Goal: Information Seeking & Learning: Learn about a topic

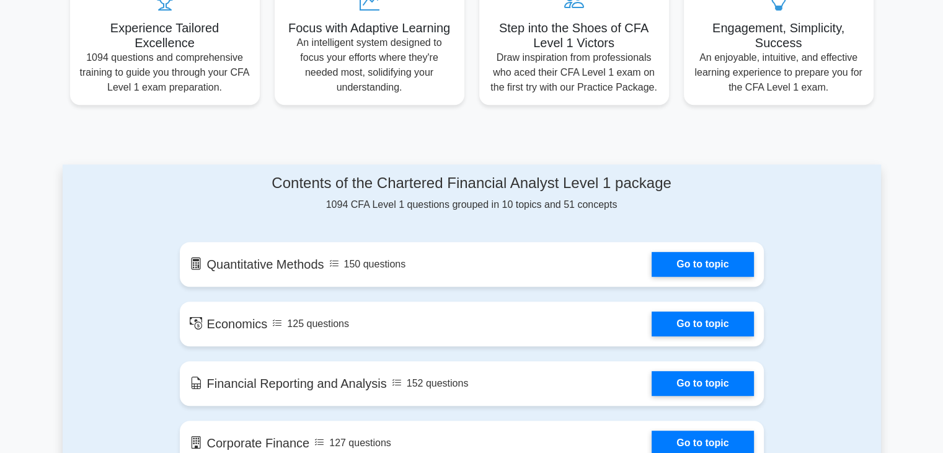
scroll to position [471, 0]
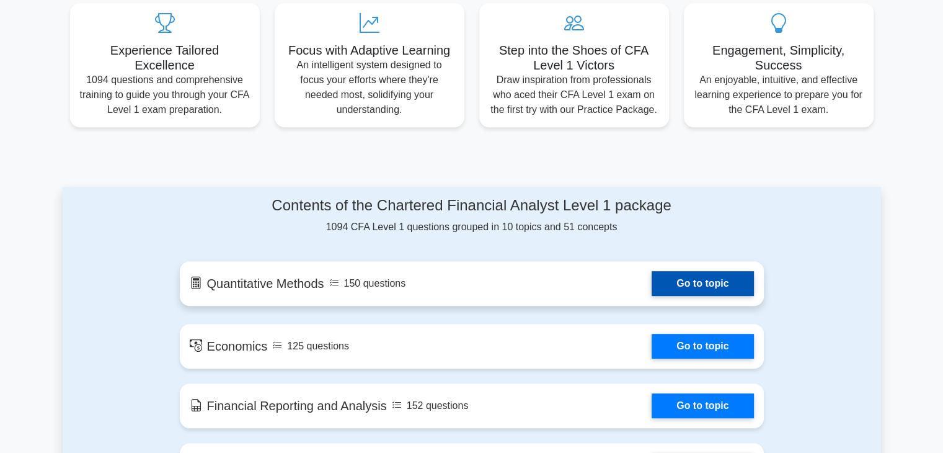
click at [671, 281] on link "Go to topic" at bounding box center [703, 283] width 102 height 25
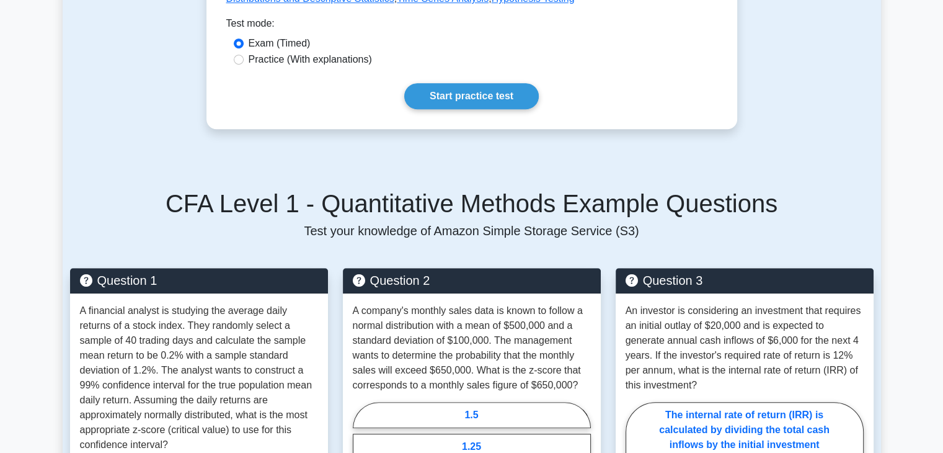
scroll to position [451, 0]
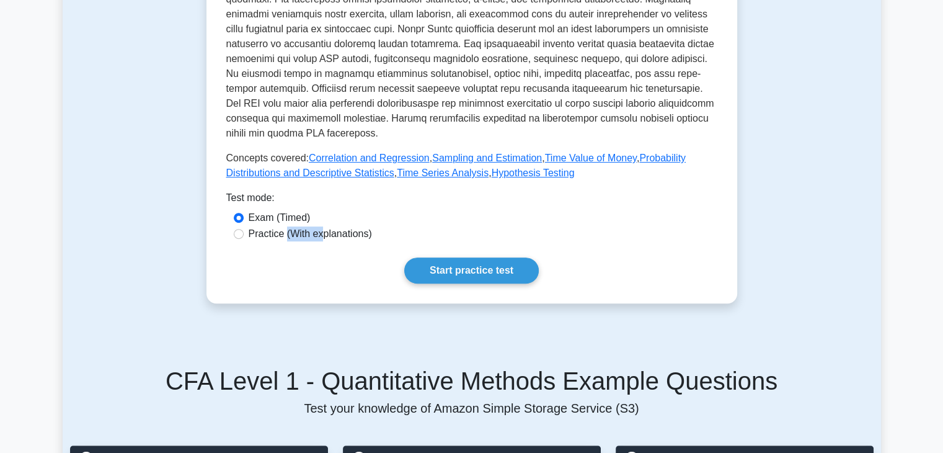
drag, startPoint x: 322, startPoint y: 239, endPoint x: 284, endPoint y: 239, distance: 38.4
click at [284, 239] on label "Practice (With explanations)" at bounding box center [310, 233] width 123 height 15
click at [241, 234] on input "Practice (With explanations)" at bounding box center [239, 234] width 10 height 10
radio input "true"
click at [479, 267] on link "Start practice test" at bounding box center [471, 270] width 135 height 26
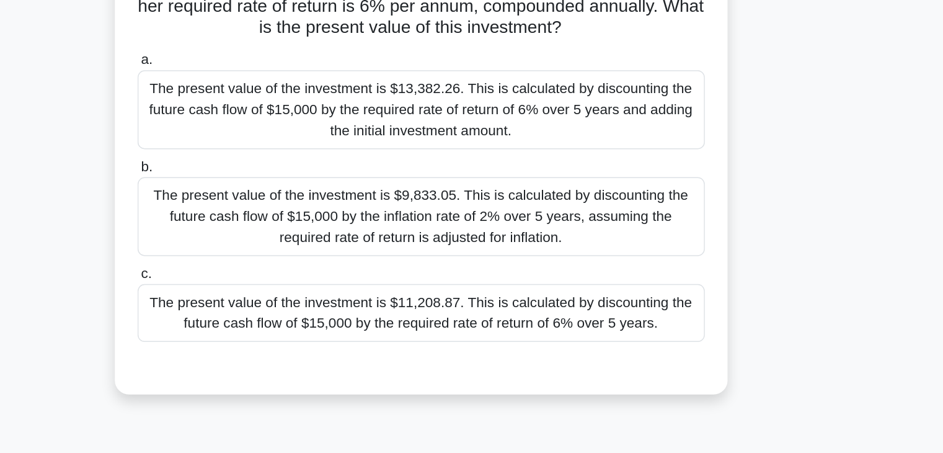
scroll to position [5, 0]
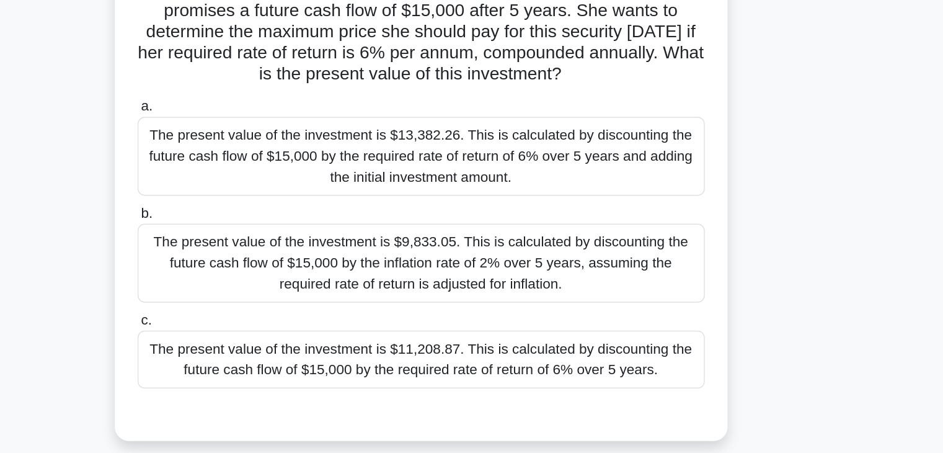
click at [485, 361] on div "The present value of the investment is $11,208.87. This is calculated by discou…" at bounding box center [472, 354] width 402 height 41
click at [271, 330] on input "c. The present value of the investment is $11,208.87. This is calculated by dis…" at bounding box center [271, 326] width 0 height 8
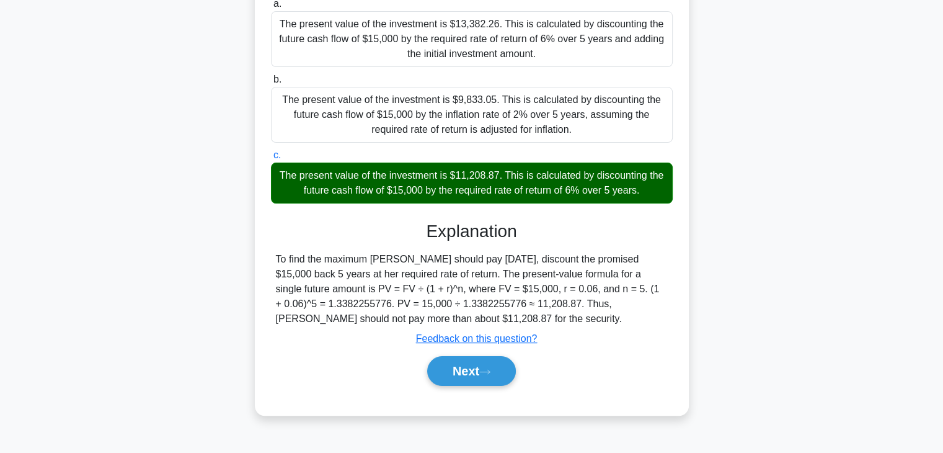
scroll to position [210, 0]
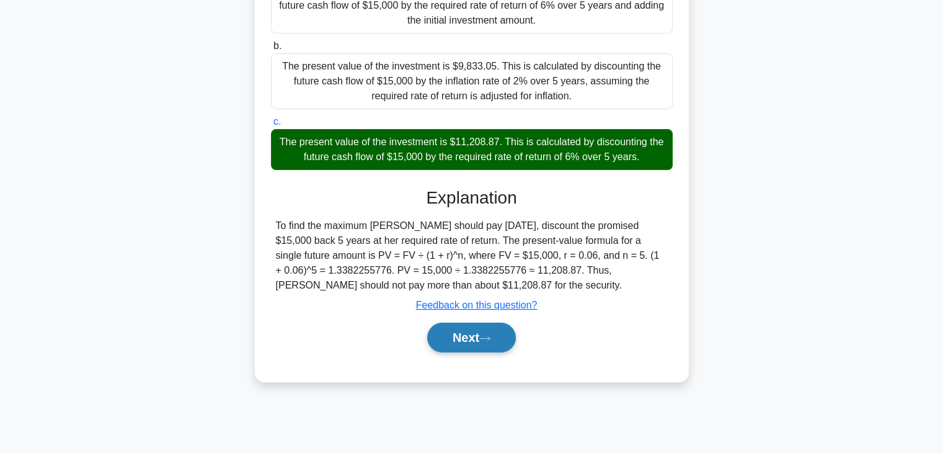
click at [490, 337] on icon at bounding box center [484, 338] width 11 height 7
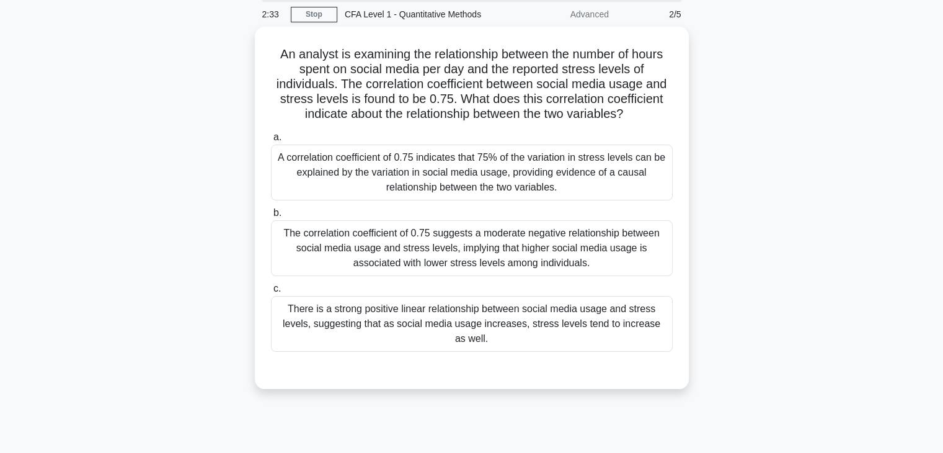
scroll to position [0, 0]
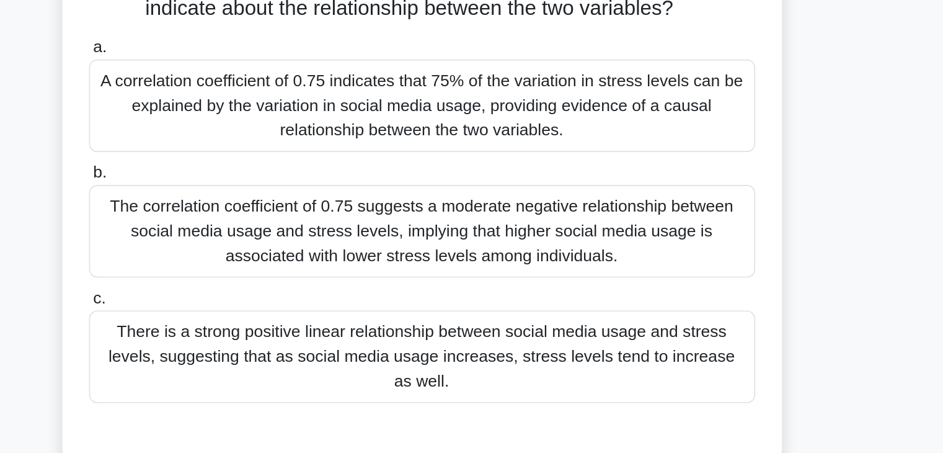
click at [539, 362] on div "There is a strong positive linear relationship between social media usage and s…" at bounding box center [472, 366] width 402 height 56
click at [271, 335] on input "c. There is a strong positive linear relationship between social media usage an…" at bounding box center [271, 331] width 0 height 8
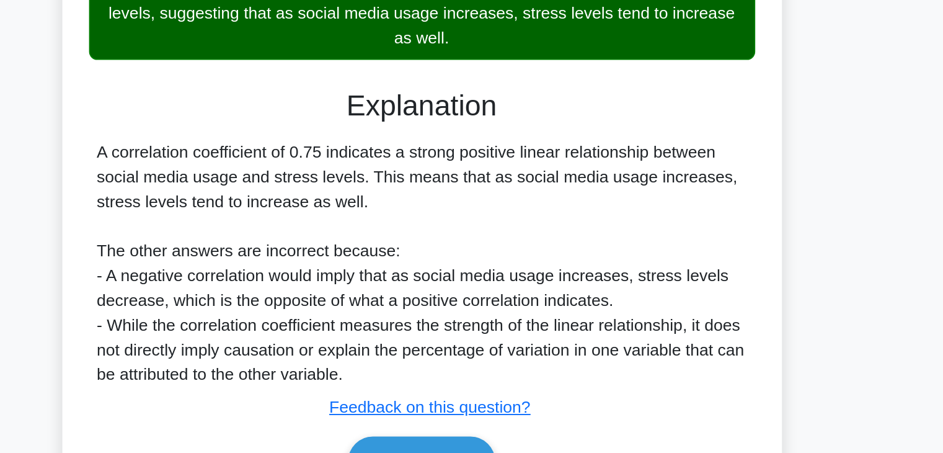
scroll to position [250, 0]
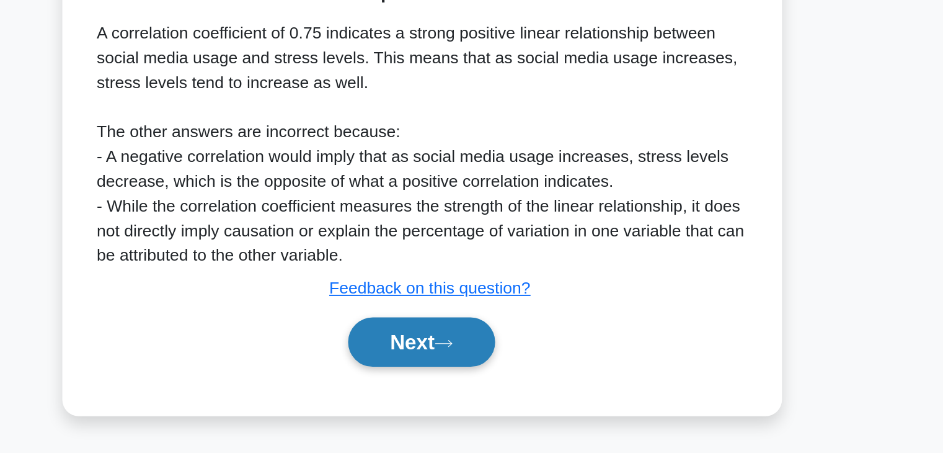
click at [497, 374] on button "Next" at bounding box center [471, 386] width 89 height 30
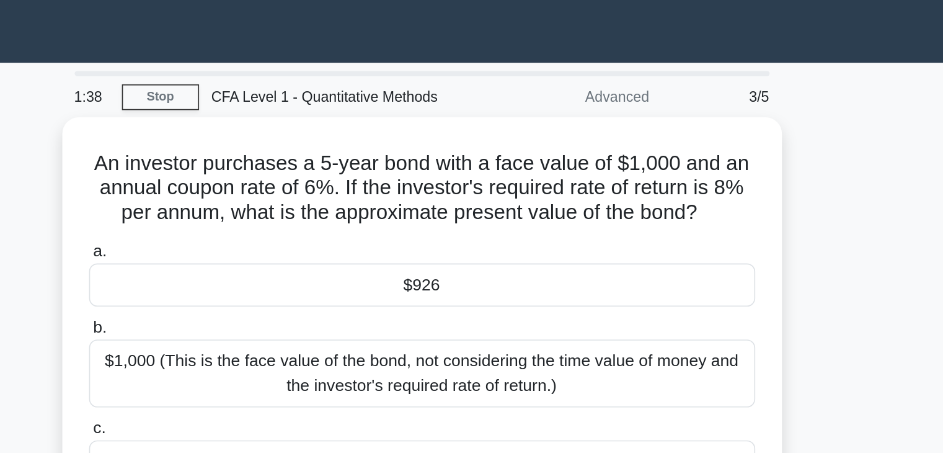
scroll to position [0, 0]
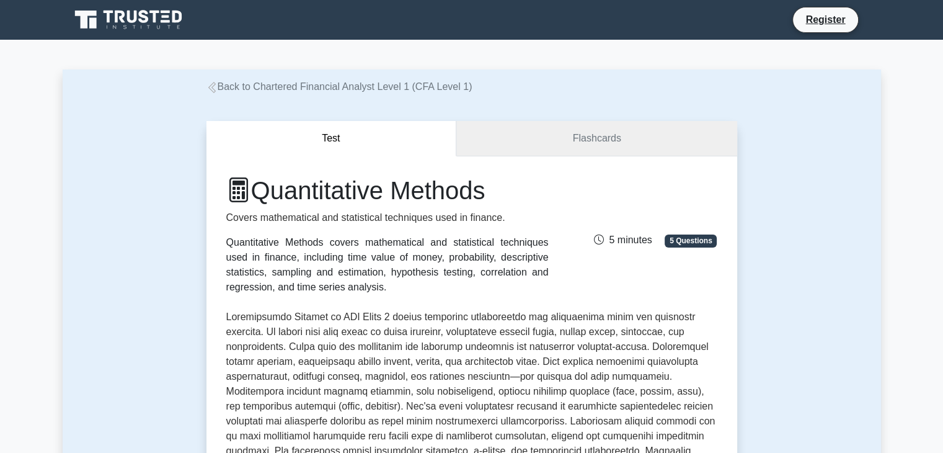
click at [625, 141] on link "Flashcards" at bounding box center [596, 138] width 280 height 35
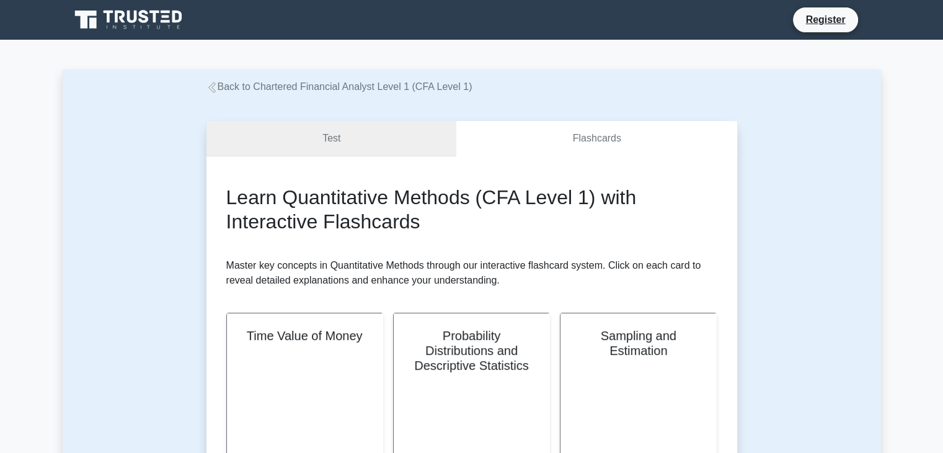
click at [407, 133] on link "Test" at bounding box center [331, 138] width 250 height 35
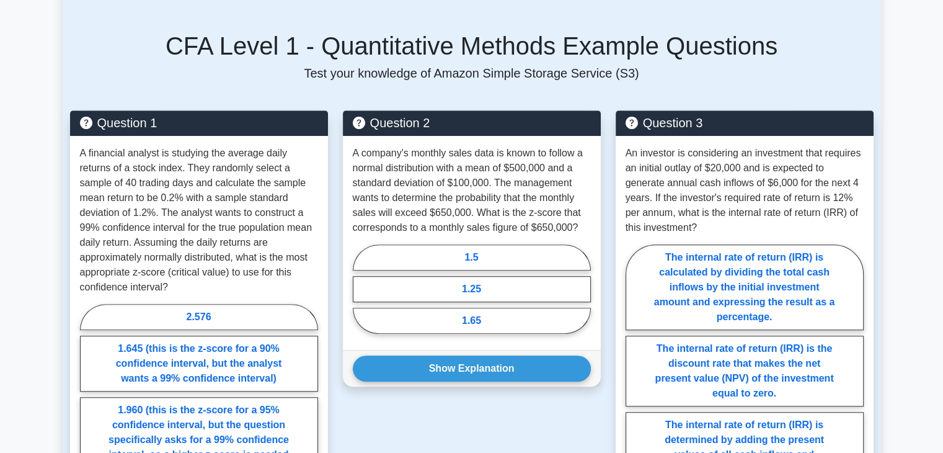
scroll to position [786, 0]
